Goal: Task Accomplishment & Management: Complete application form

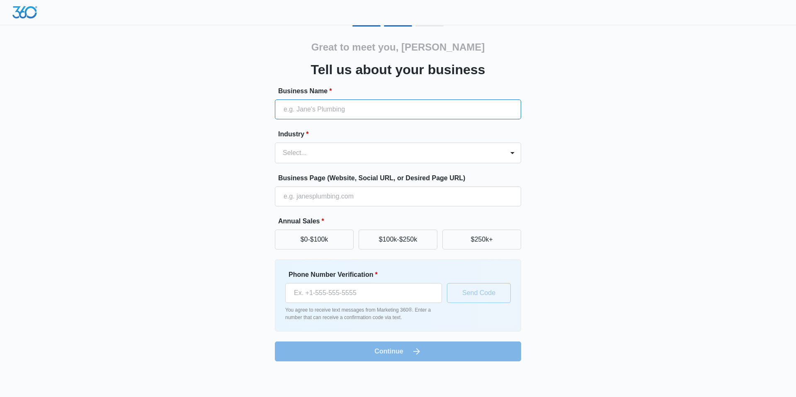
click at [352, 116] on input "Business Name *" at bounding box center [398, 109] width 246 height 20
type input "The [PERSON_NAME] Team"
click at [338, 148] on div at bounding box center [388, 153] width 211 height 12
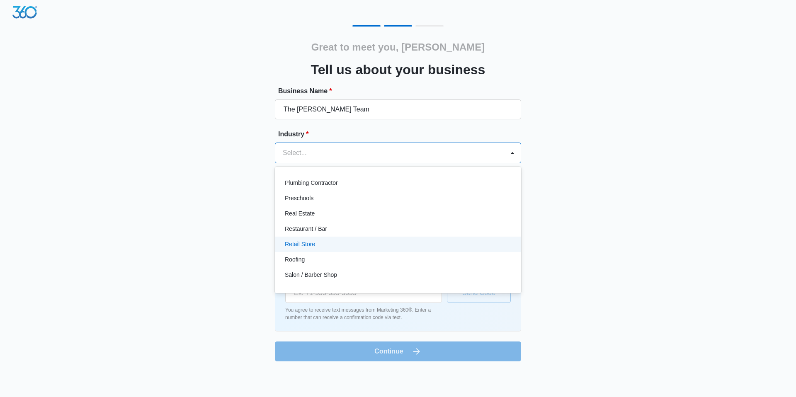
scroll to position [559, 0]
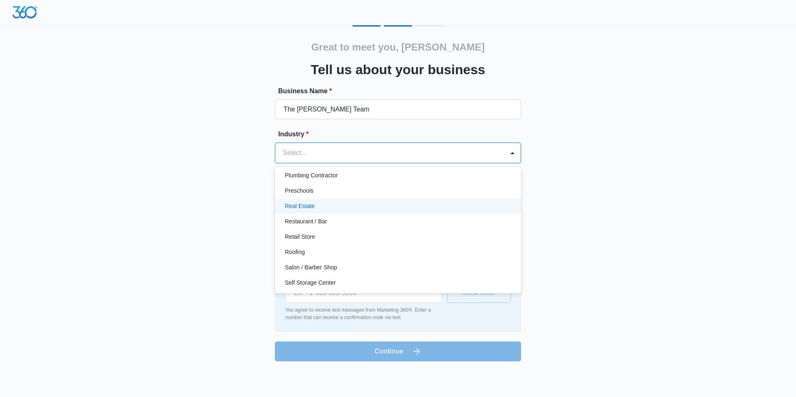
click at [331, 207] on div "Real Estate" at bounding box center [397, 206] width 225 height 9
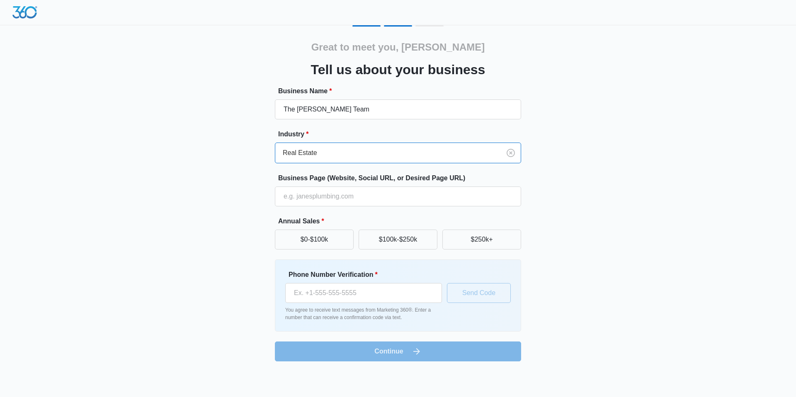
click at [215, 201] on div "Great to meet you, [PERSON_NAME] us about your business Business Name * The [PE…" at bounding box center [397, 193] width 497 height 336
click at [310, 200] on input "Business Page (Website, Social URL, or Desired Page URL)" at bounding box center [398, 197] width 246 height 20
click at [336, 192] on input "Business Page (Website, Social URL, or Desired Page URL)" at bounding box center [398, 197] width 246 height 20
paste input "https://scottsheppard.foxandroach.com/"
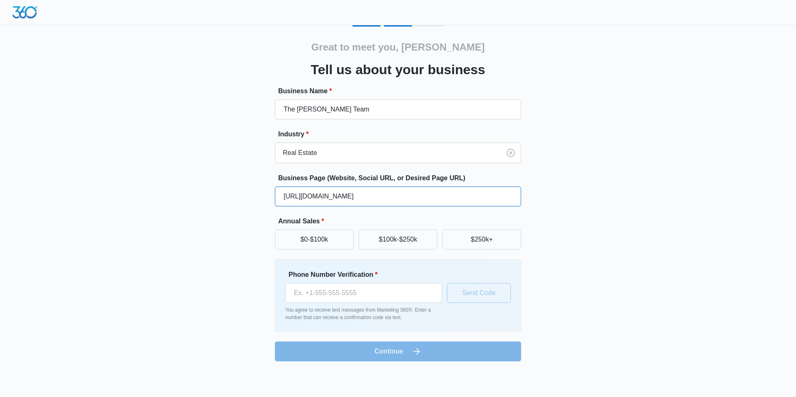
type input "https://scottsheppard.foxandroach.com/"
click at [570, 220] on div "Great to meet you, W Scott Tell us about your business Business Name * The Scot…" at bounding box center [397, 193] width 497 height 336
click at [479, 245] on button "$250k+" at bounding box center [481, 240] width 79 height 20
click at [383, 297] on input "Phone Number Verification *" at bounding box center [363, 293] width 157 height 20
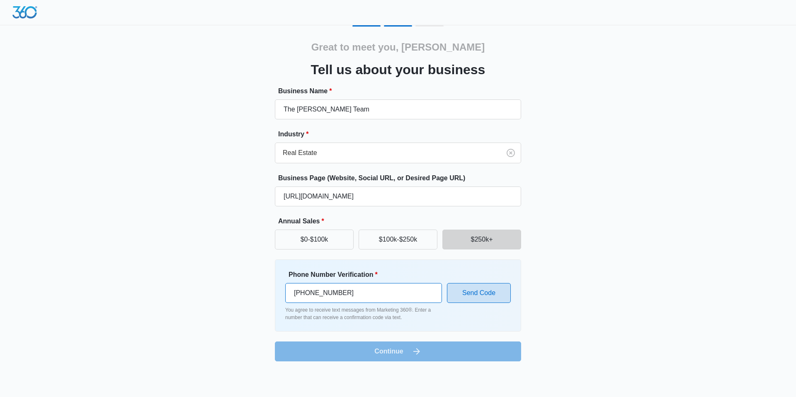
type input "(856) 207-9393"
click at [487, 294] on button "Send Code" at bounding box center [479, 293] width 64 height 20
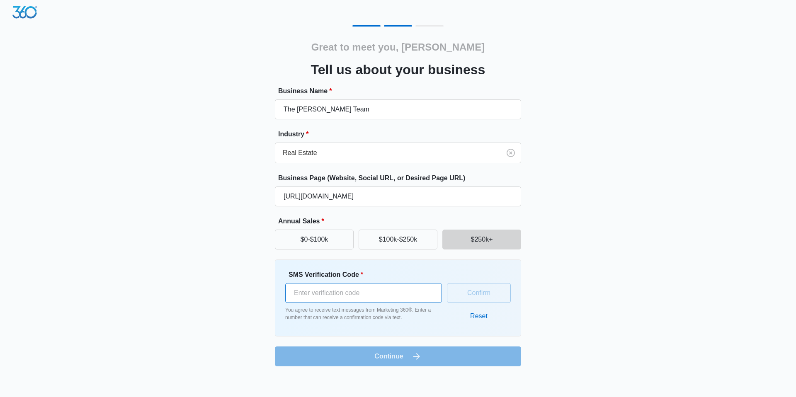
click at [371, 296] on input "SMS Verification Code *" at bounding box center [363, 293] width 157 height 20
type input "775767"
click at [492, 289] on button "Confirm" at bounding box center [479, 293] width 64 height 20
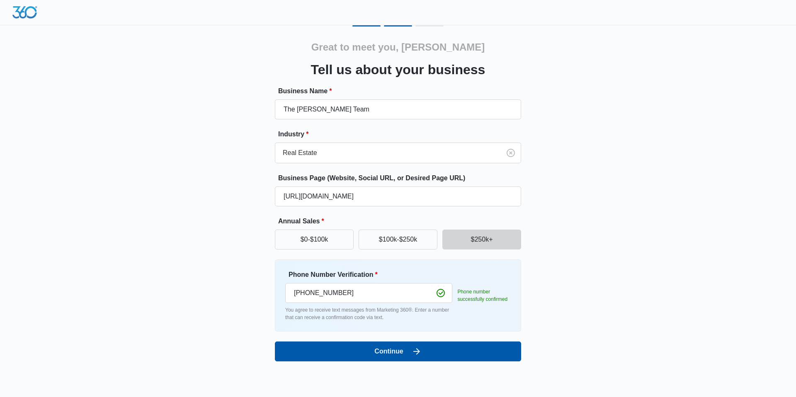
click at [413, 354] on icon "submit" at bounding box center [417, 352] width 10 height 10
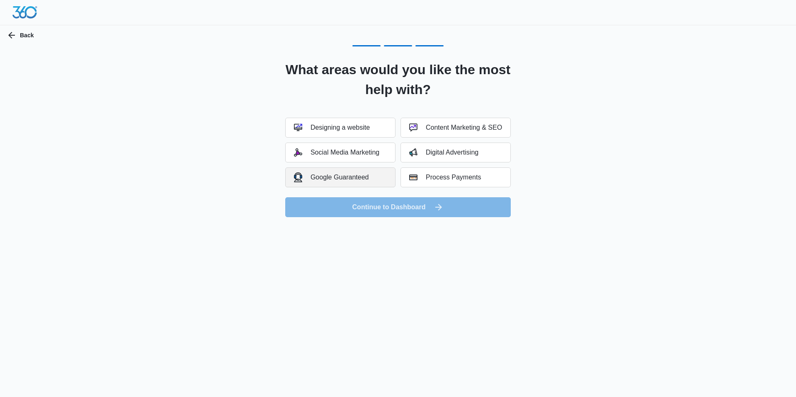
click at [360, 177] on div "Google Guaranteed" at bounding box center [331, 177] width 75 height 10
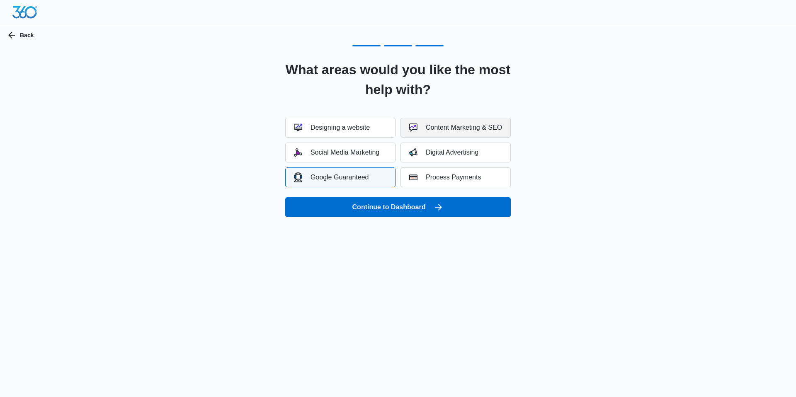
click at [458, 129] on div "Content Marketing & SEO" at bounding box center [455, 128] width 93 height 8
click at [454, 156] on div "Digital Advertising" at bounding box center [443, 152] width 69 height 8
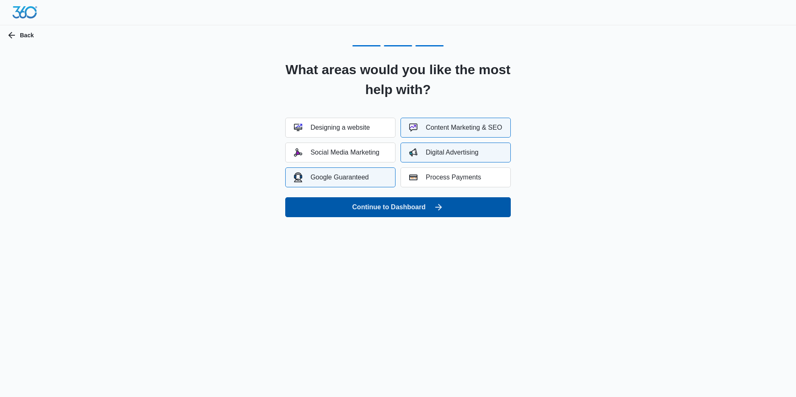
click at [442, 203] on icon "submit" at bounding box center [439, 207] width 10 height 10
